Goal: Task Accomplishment & Management: Complete application form

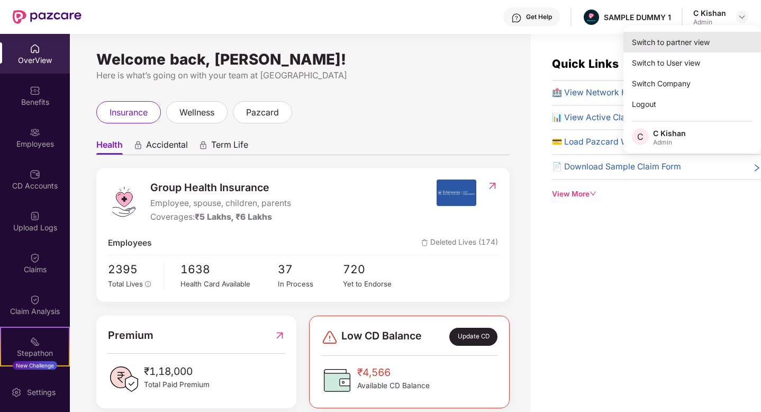
click at [670, 46] on div "Switch to partner view" at bounding box center [693, 42] width 138 height 21
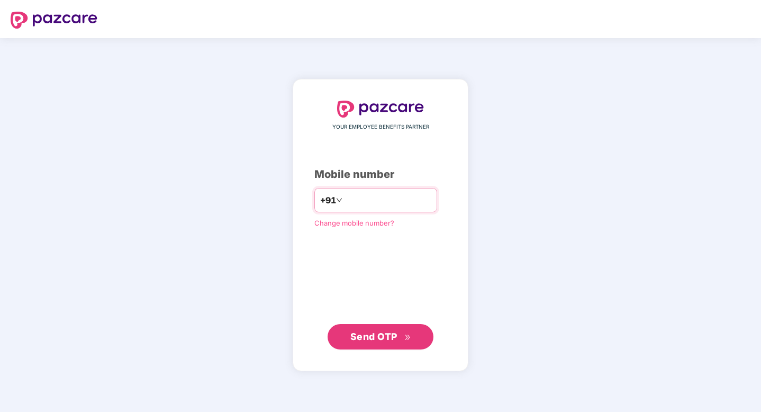
type input "**********"
click at [387, 341] on span "Send OTP" at bounding box center [373, 336] width 47 height 11
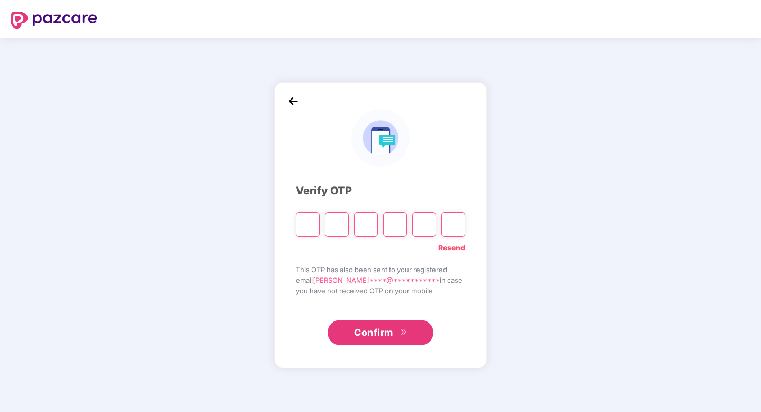
type input "*"
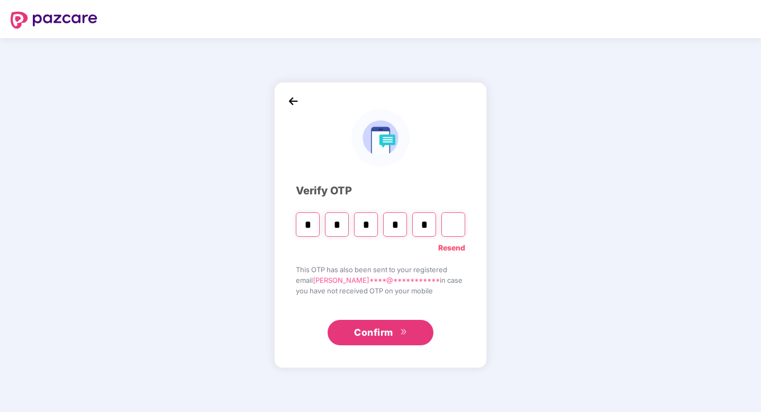
type input "*"
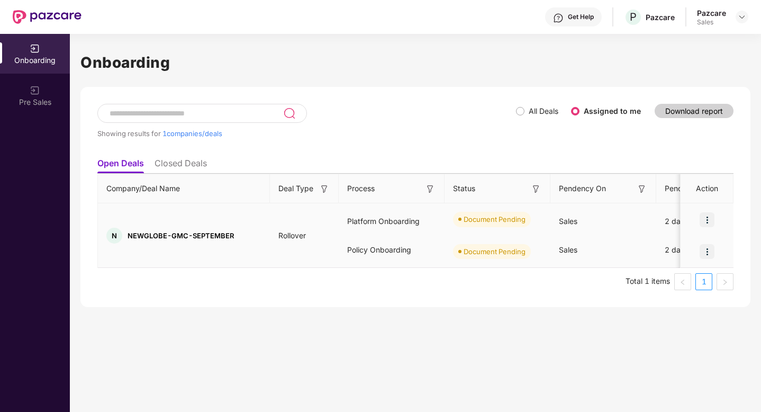
click at [706, 218] on img at bounding box center [707, 219] width 15 height 15
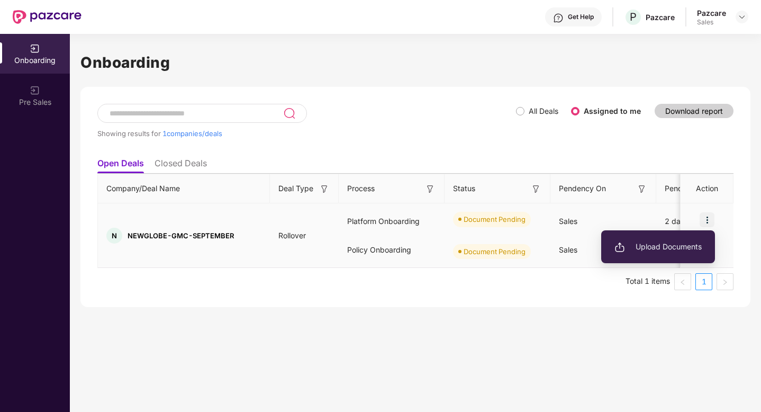
click at [638, 242] on span "Upload Documents" at bounding box center [658, 247] width 87 height 12
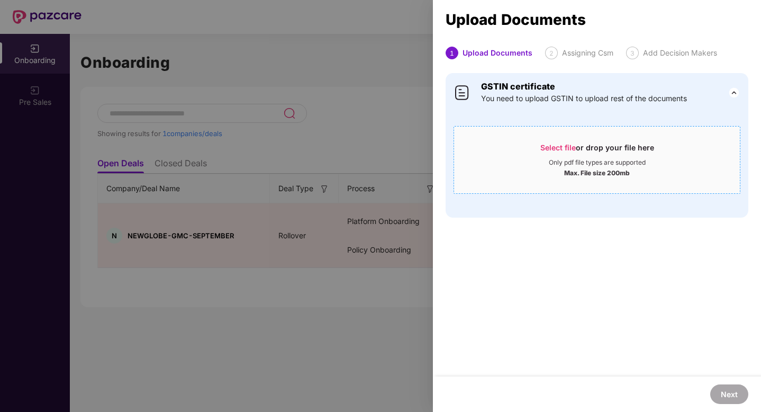
click at [558, 150] on span "Select file" at bounding box center [557, 147] width 35 height 9
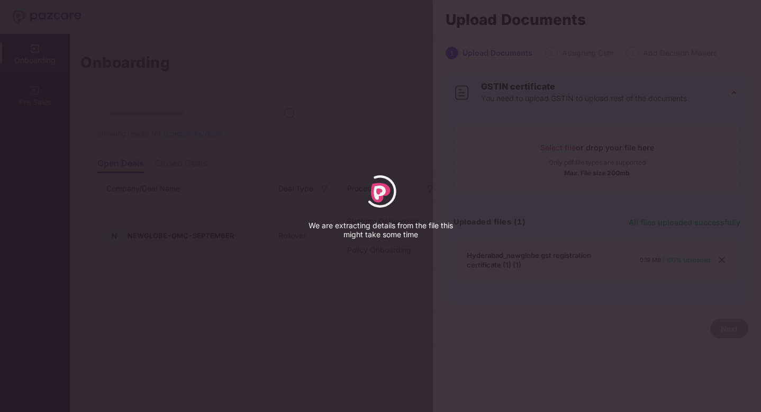
select select "*****"
select select "******"
select select "**********"
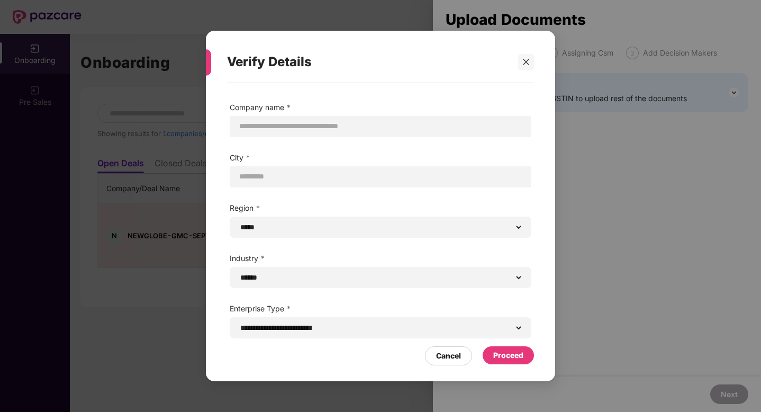
click at [508, 352] on div "Proceed" at bounding box center [508, 355] width 30 height 12
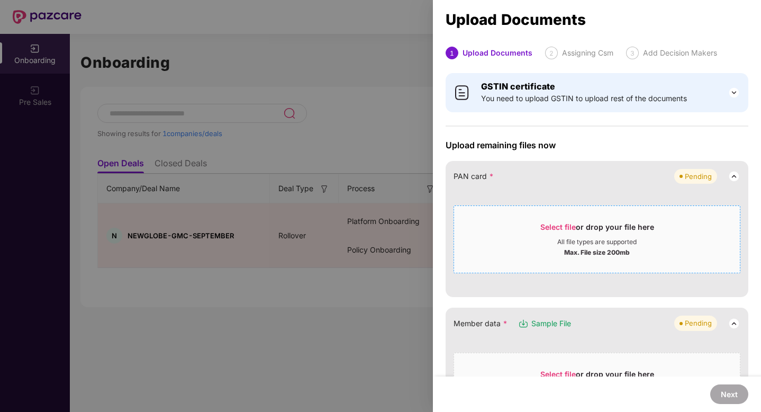
click at [555, 230] on span "Select file" at bounding box center [557, 226] width 35 height 9
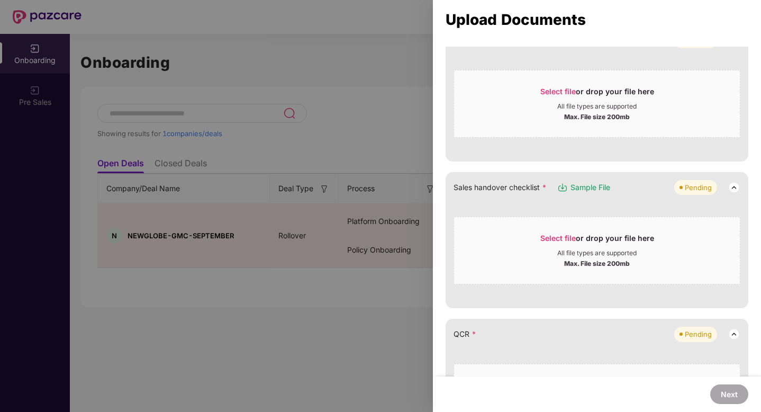
scroll to position [177, 0]
click at [561, 238] on span "Select file" at bounding box center [557, 238] width 35 height 9
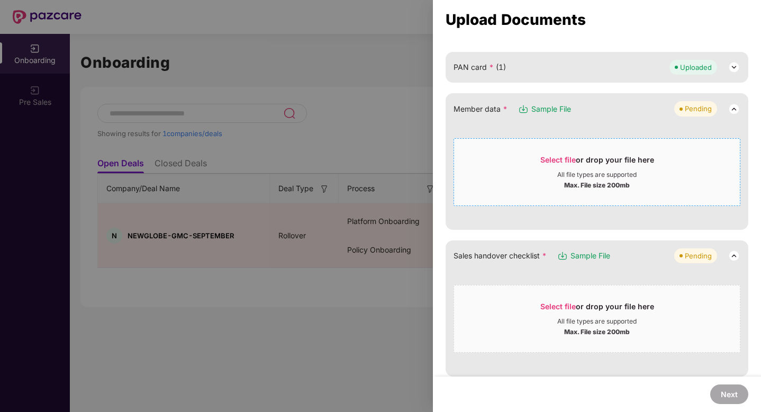
scroll to position [108, 0]
click at [551, 310] on span "Select file" at bounding box center [557, 307] width 35 height 9
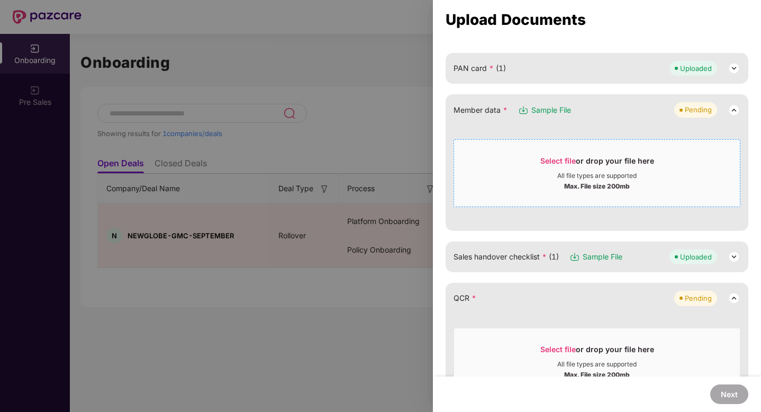
click at [656, 172] on div "All file types are supported" at bounding box center [597, 176] width 286 height 8
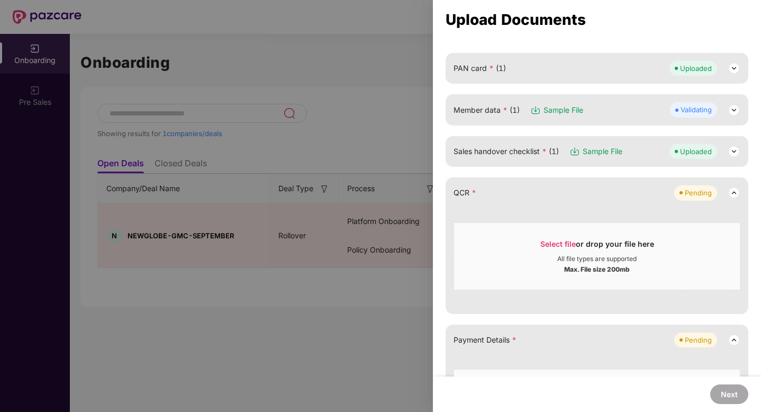
click at [405, 2] on div at bounding box center [380, 206] width 761 height 412
click at [657, 15] on div "Upload Documents" at bounding box center [597, 20] width 303 height 12
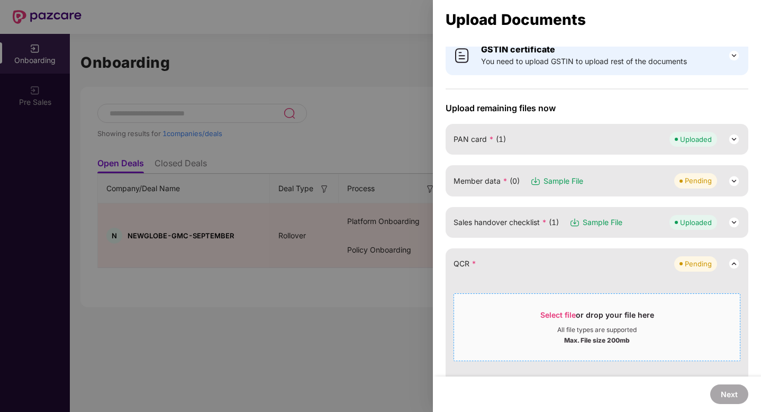
scroll to position [110, 0]
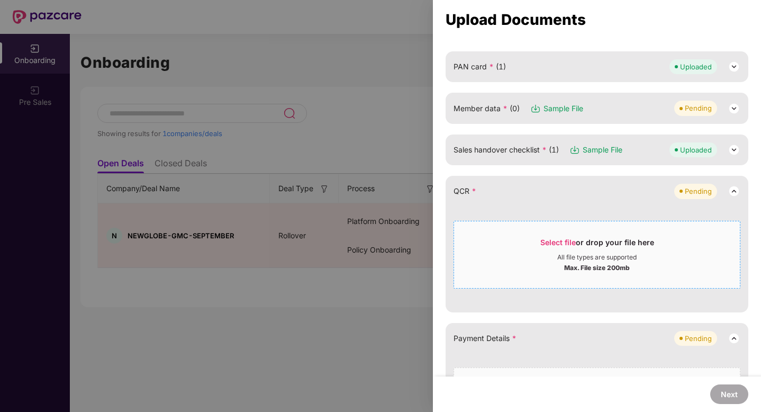
click at [544, 239] on span "Select file" at bounding box center [557, 242] width 35 height 9
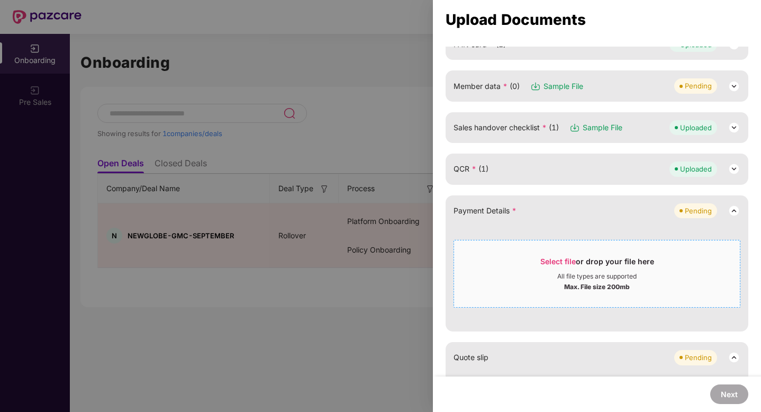
scroll to position [132, 0]
click at [547, 257] on span "Select file" at bounding box center [557, 260] width 35 height 9
click at [545, 257] on span "Select file" at bounding box center [557, 260] width 35 height 9
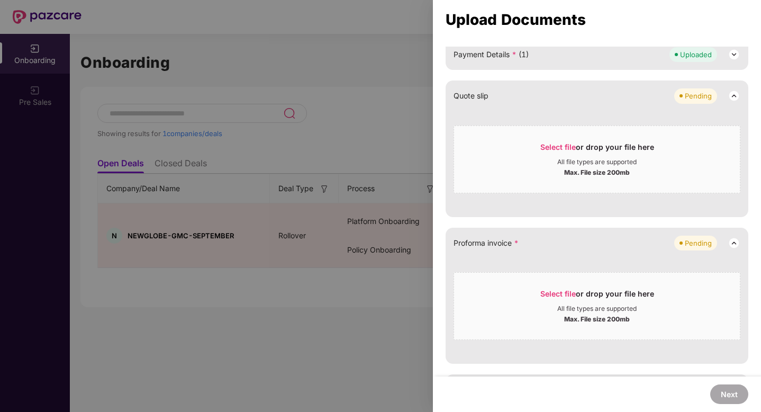
scroll to position [287, 0]
click at [557, 293] on span "Select file" at bounding box center [557, 294] width 35 height 9
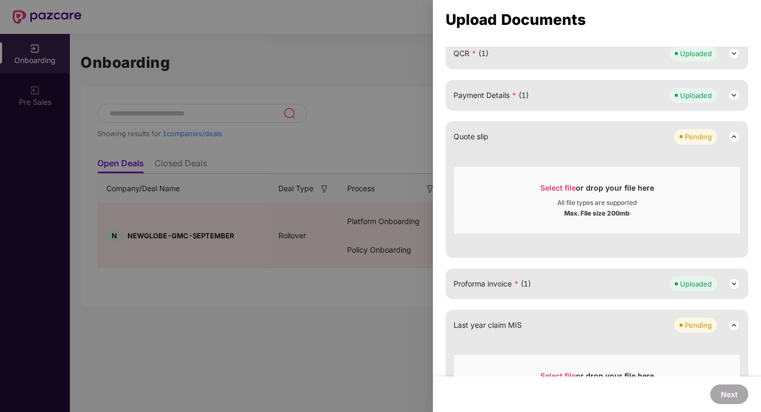
scroll to position [0, 0]
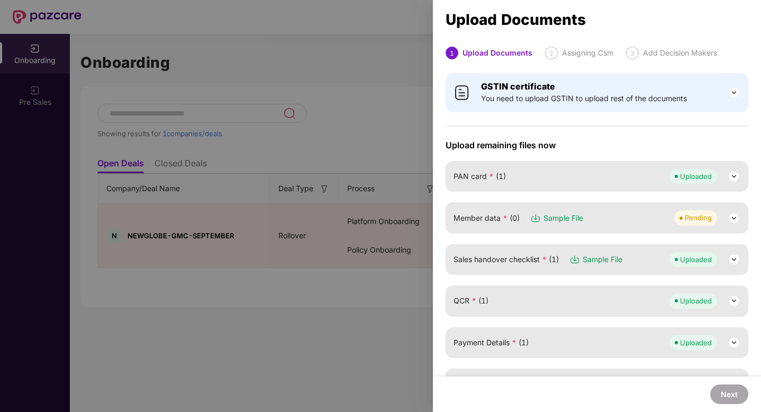
click at [564, 216] on span "Sample File" at bounding box center [564, 218] width 40 height 12
click at [623, 215] on div "Member data * (0) Sample File Pending" at bounding box center [597, 217] width 287 height 15
